Goal: Transaction & Acquisition: Obtain resource

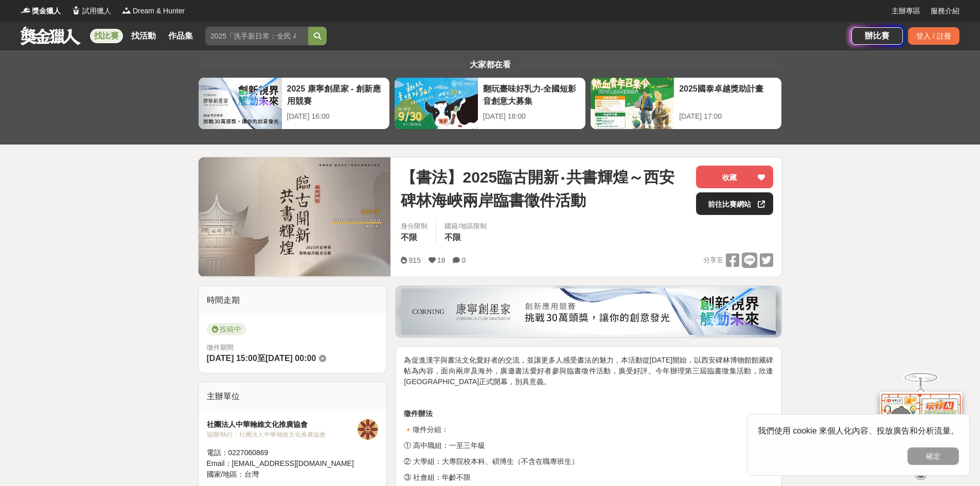
click at [722, 203] on link "前往比賽網站" at bounding box center [734, 203] width 77 height 23
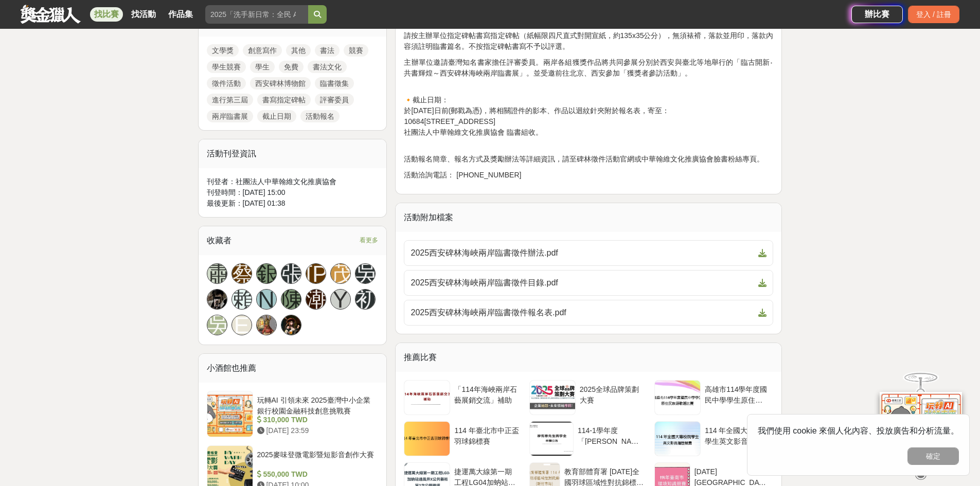
scroll to position [515, 0]
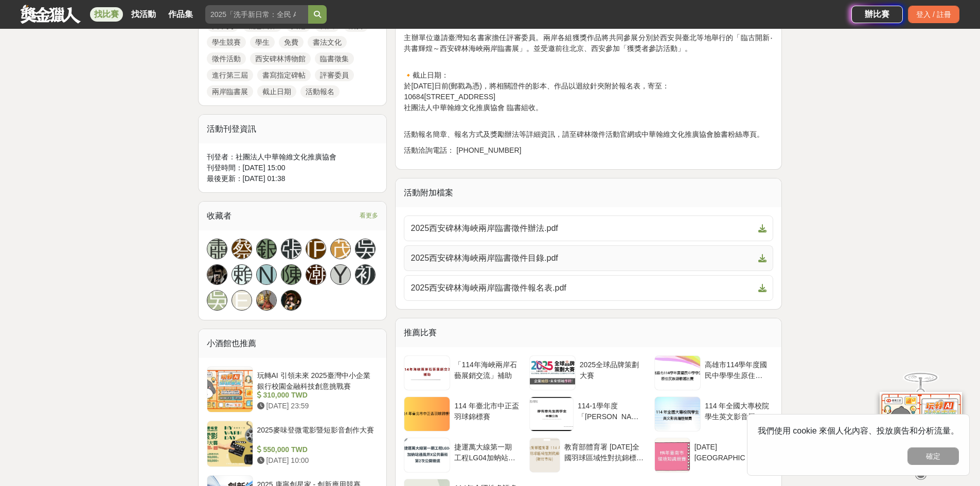
click at [516, 258] on span "2025西安碑林海峽兩岸臨書徵件目錄.pdf" at bounding box center [583, 258] width 344 height 12
click at [515, 258] on span "2025西安碑林海峽兩岸臨書徵件目錄.pdf" at bounding box center [583, 258] width 344 height 12
click at [763, 260] on icon at bounding box center [762, 258] width 8 height 8
click at [548, 291] on span "2025西安碑林海峽兩岸臨書徵件報名表.pdf" at bounding box center [583, 288] width 344 height 12
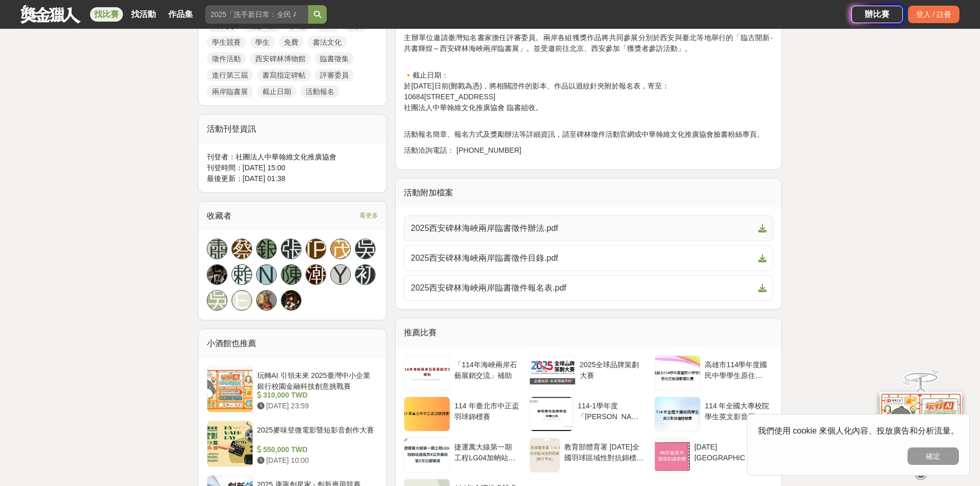
click at [528, 228] on span "2025西安碑林海峽兩岸臨書徵件辦法.pdf" at bounding box center [583, 228] width 344 height 12
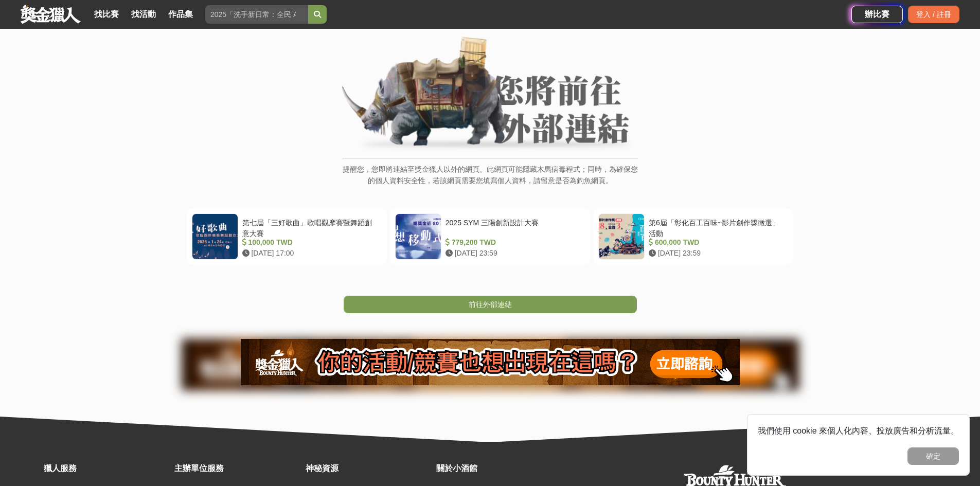
scroll to position [51, 0]
